Goal: Information Seeking & Learning: Learn about a topic

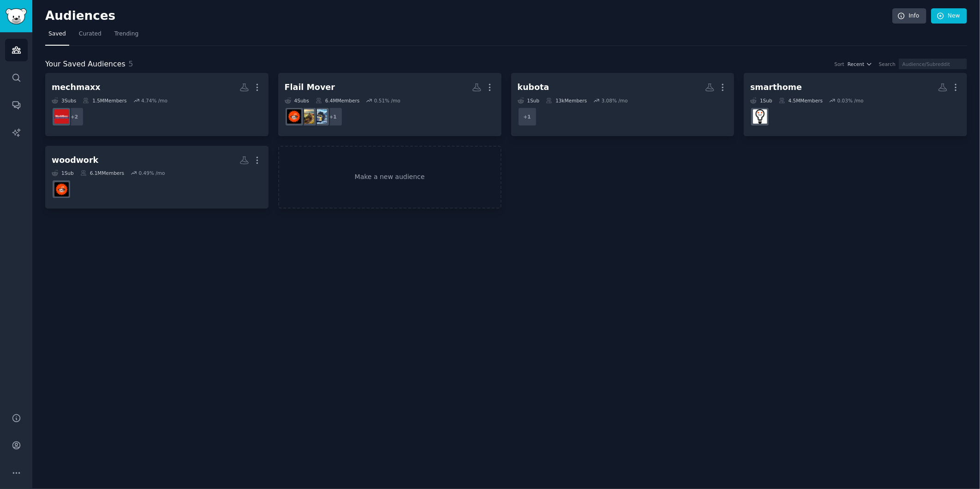
drag, startPoint x: 372, startPoint y: 343, endPoint x: 345, endPoint y: 304, distance: 47.6
click at [372, 343] on div "Audiences Info New Saved Curated Trending Your Saved Audiences 5 Sort Recent Se…" at bounding box center [506, 244] width 948 height 489
click at [959, 15] on link "New" at bounding box center [949, 16] width 36 height 16
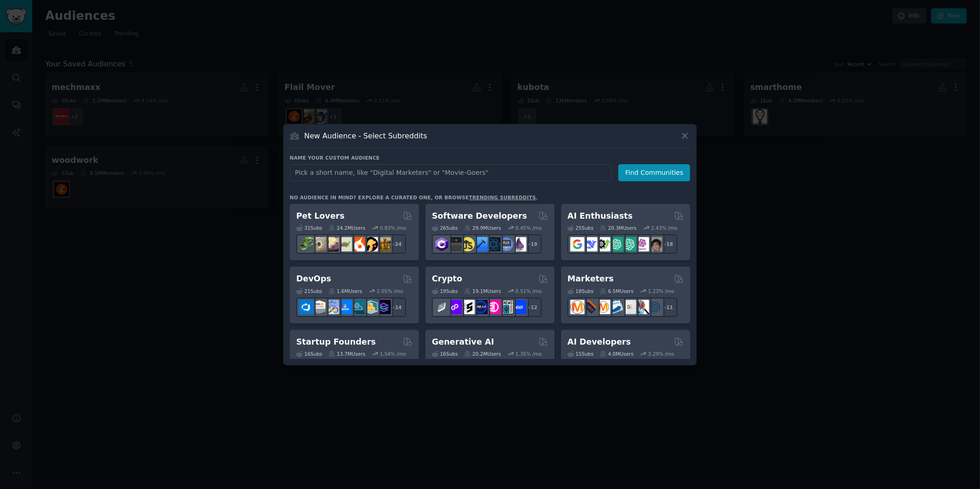
click at [417, 170] on input "text" at bounding box center [451, 172] width 322 height 17
type input "woodmizer"
click at [667, 169] on button "Find Communities" at bounding box center [654, 172] width 72 height 17
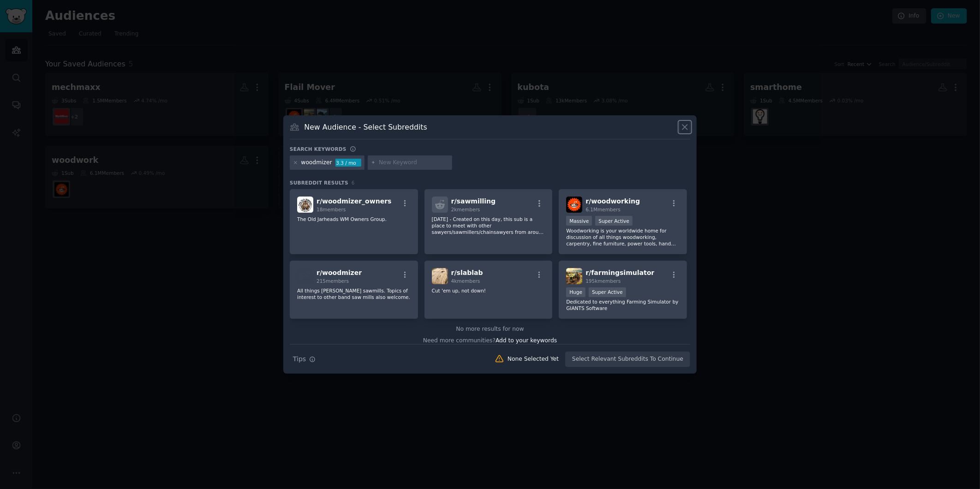
click at [682, 127] on icon at bounding box center [685, 127] width 10 height 10
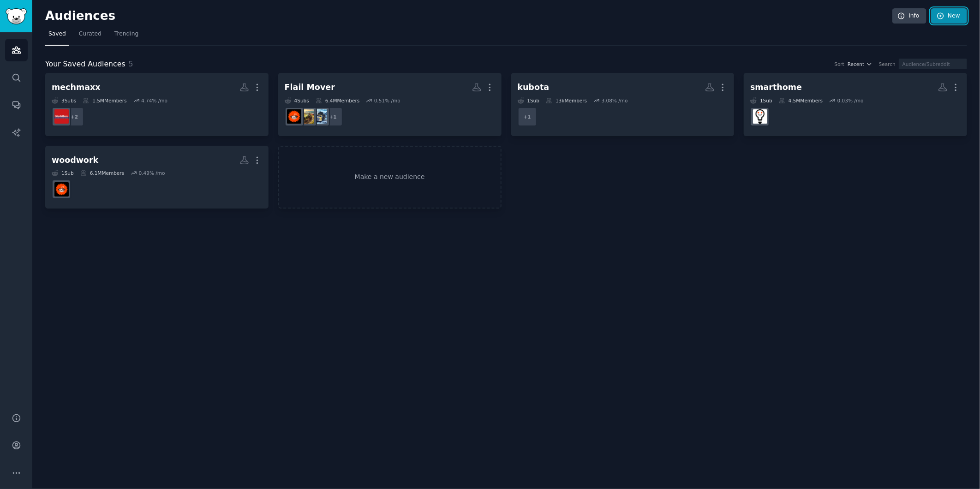
click at [945, 17] on link "New" at bounding box center [949, 16] width 36 height 16
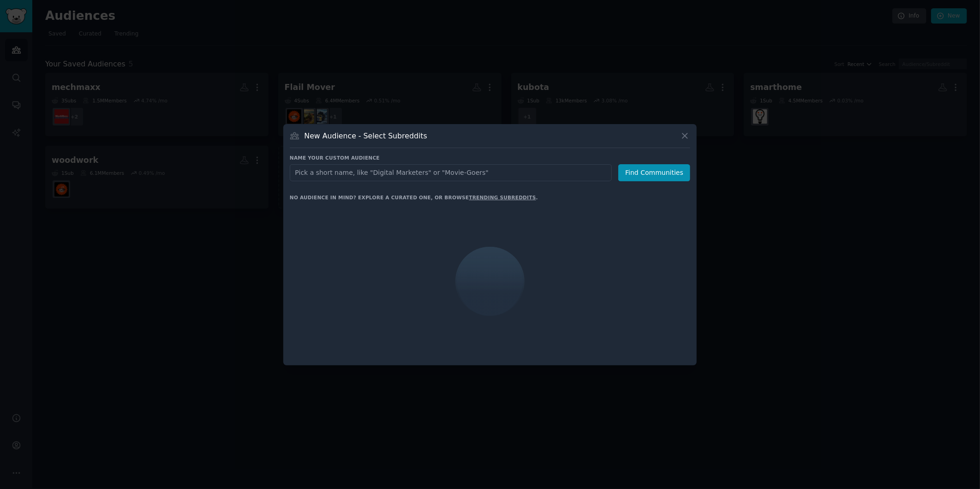
click at [377, 172] on input "text" at bounding box center [451, 172] width 322 height 17
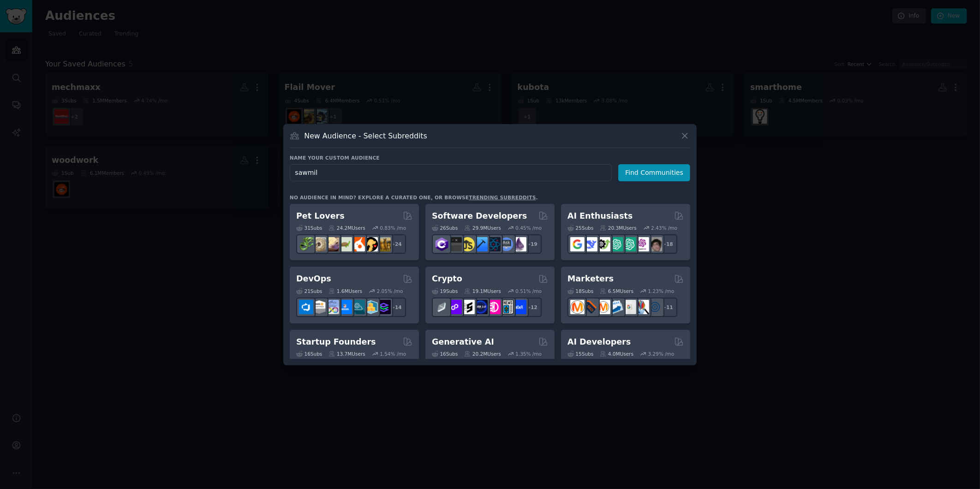
type input "sawmill"
click button "Find Communities" at bounding box center [654, 172] width 72 height 17
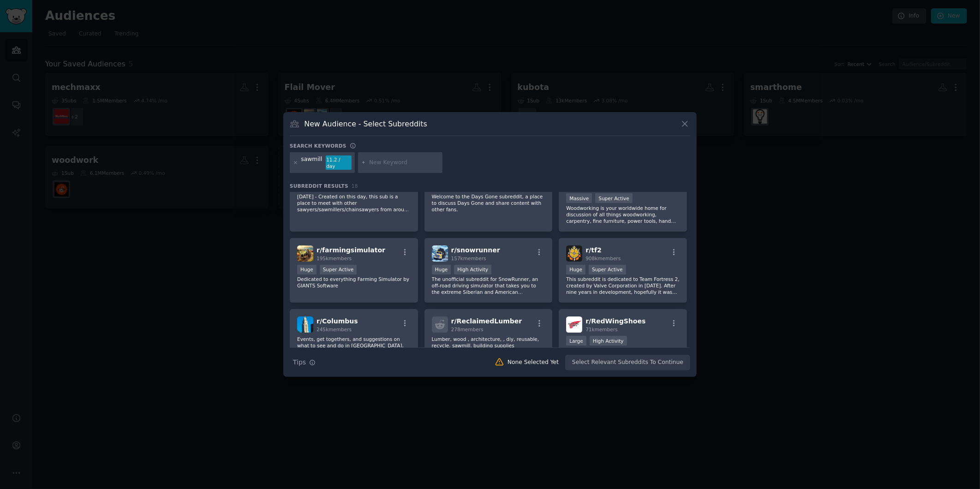
scroll to position [24, 0]
click at [372, 162] on input "text" at bounding box center [404, 163] width 70 height 8
click at [685, 128] on icon at bounding box center [685, 124] width 10 height 10
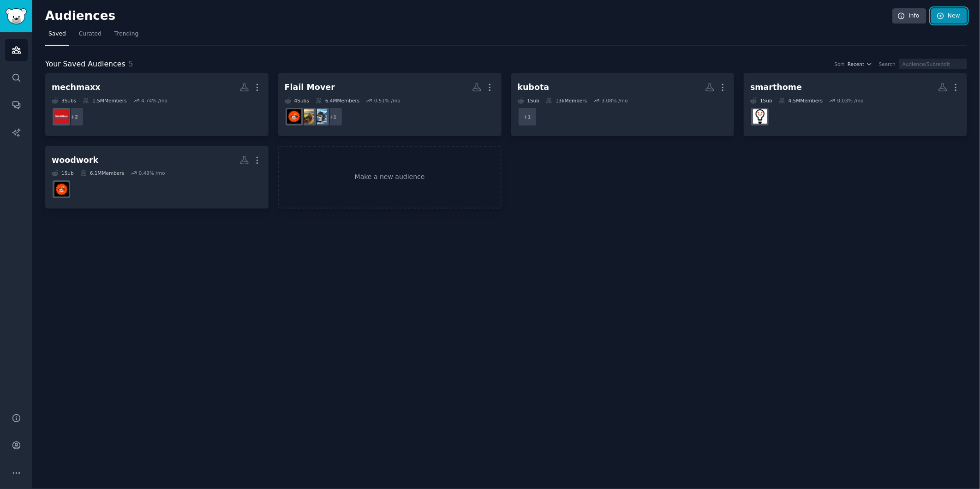
click at [948, 19] on link "New" at bounding box center [949, 16] width 36 height 16
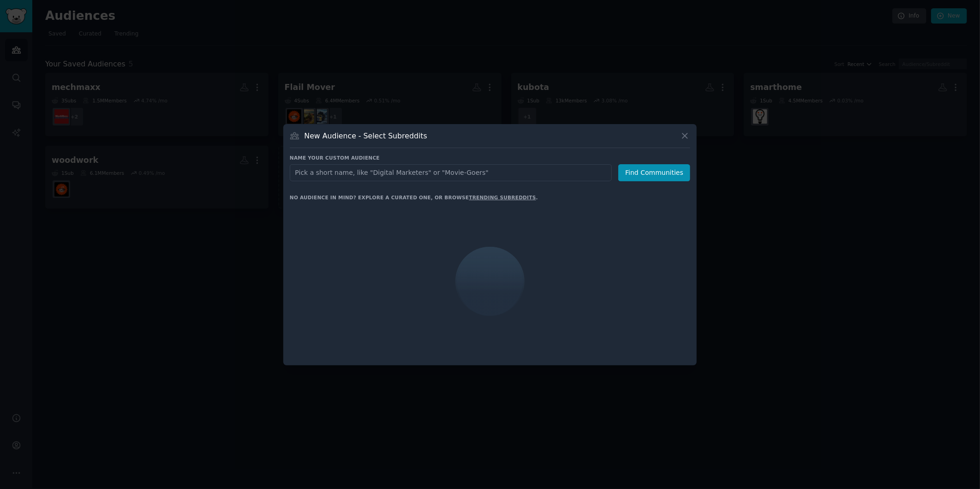
click at [393, 174] on input "text" at bounding box center [451, 172] width 322 height 17
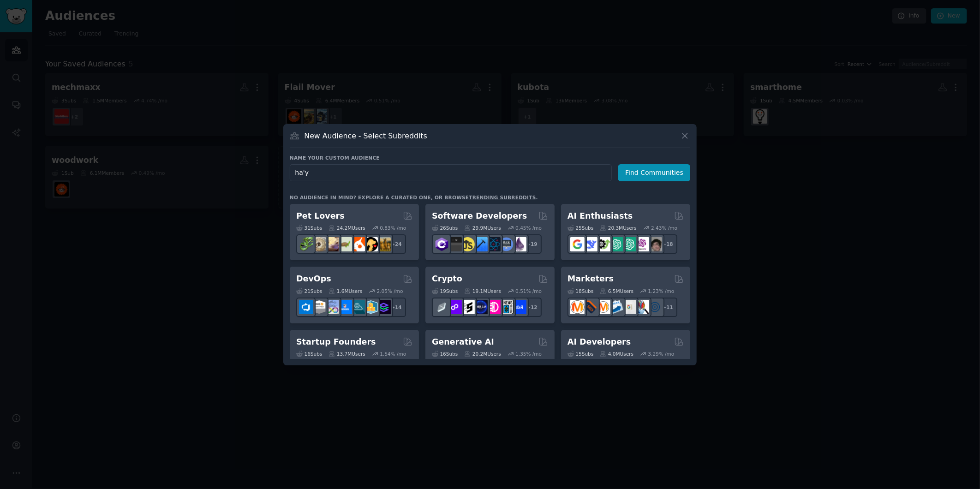
type input "hay"
click button "Find Communities" at bounding box center [654, 172] width 72 height 17
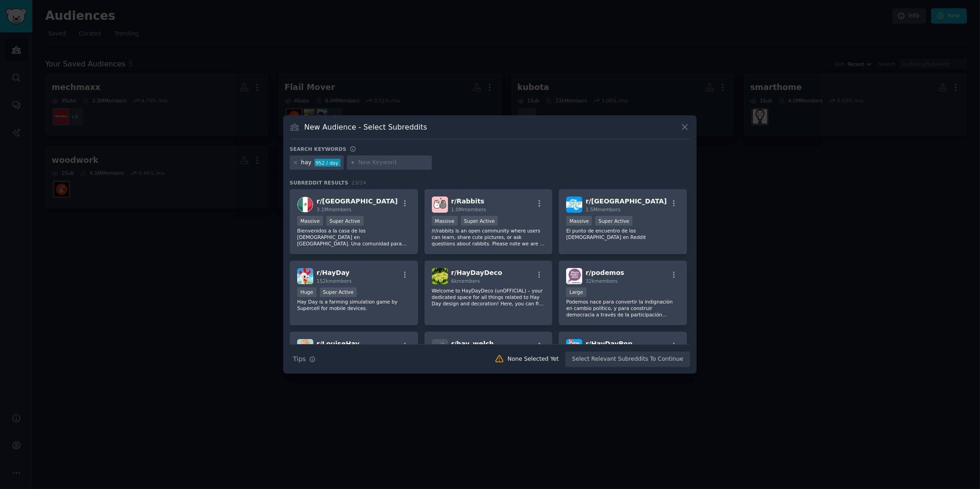
click at [361, 161] on input "text" at bounding box center [394, 163] width 70 height 8
click at [685, 127] on icon at bounding box center [685, 127] width 5 height 5
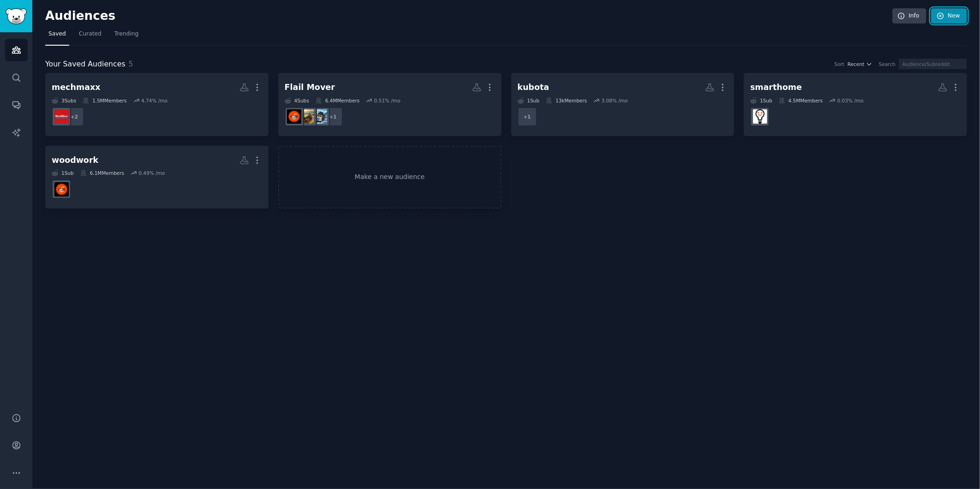
click at [953, 18] on link "New" at bounding box center [949, 16] width 36 height 16
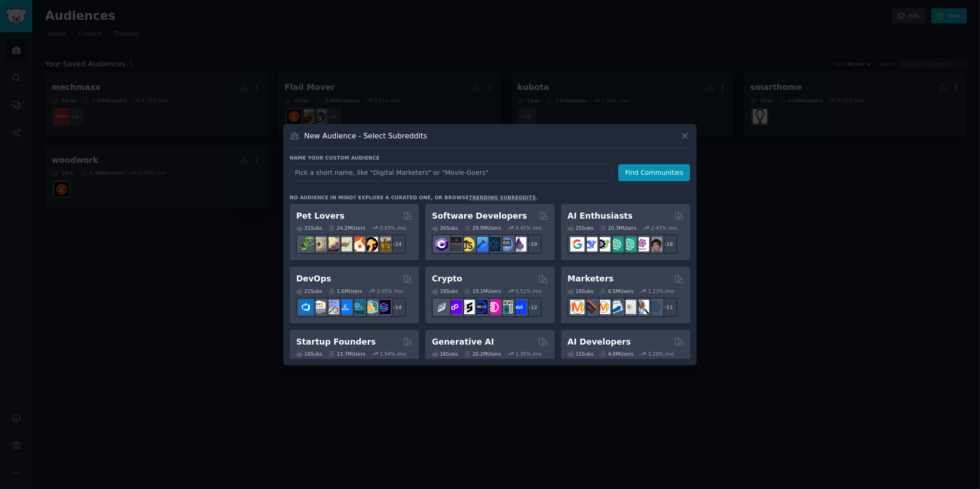
click at [418, 173] on input "text" at bounding box center [451, 172] width 322 height 17
type input "dumper"
click button "Find Communities" at bounding box center [654, 172] width 72 height 17
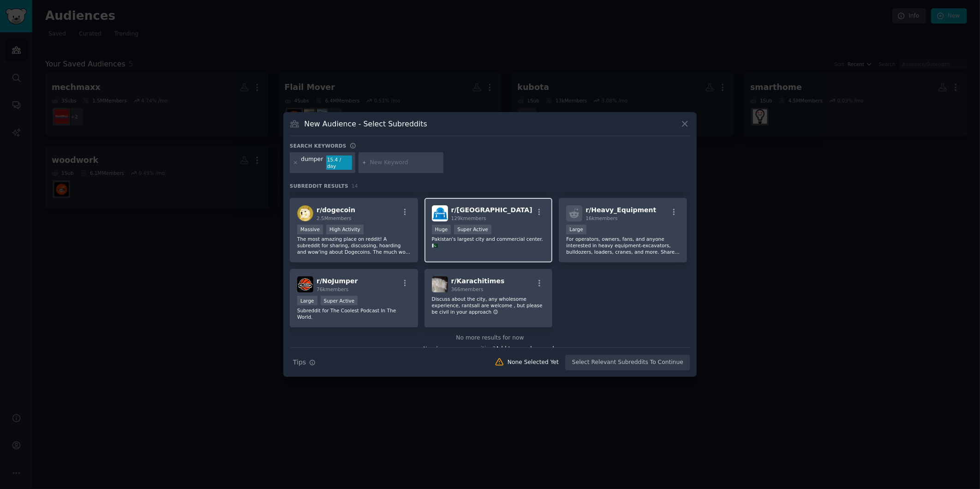
scroll to position [211, 0]
click at [791, 256] on div at bounding box center [490, 244] width 980 height 489
